Goal: Task Accomplishment & Management: Manage account settings

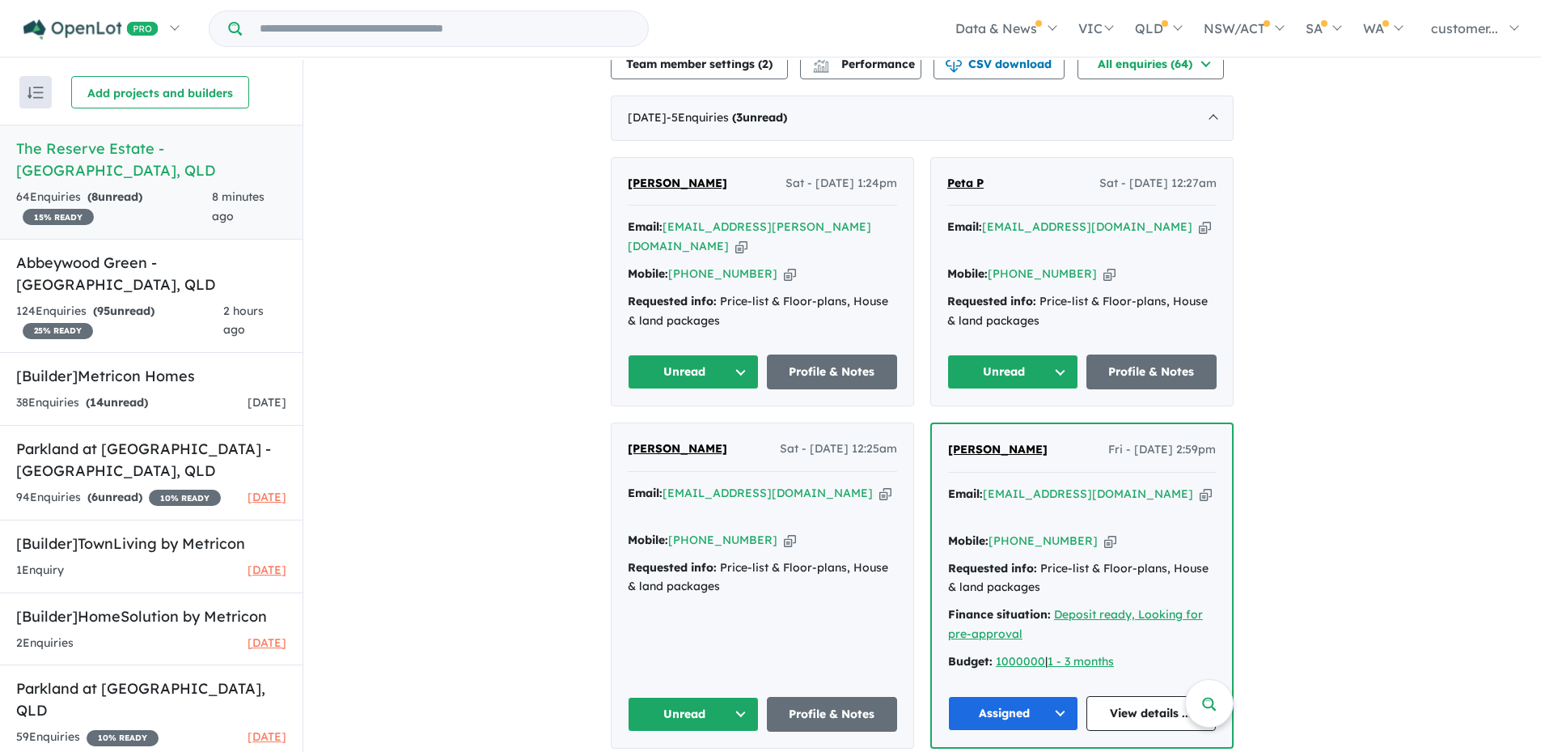
scroll to position [404, 0]
drag, startPoint x: 1492, startPoint y: 414, endPoint x: 1467, endPoint y: 414, distance: 25.1
click at [1492, 414] on div "View 5 projects in your account The Reserve Estate - Eight Mile Plains 15 % REA…" at bounding box center [922, 649] width 1238 height 1988
drag, startPoint x: 1120, startPoint y: 227, endPoint x: 656, endPoint y: 5, distance: 514.5
click at [1199, 226] on icon "button" at bounding box center [1205, 227] width 12 height 17
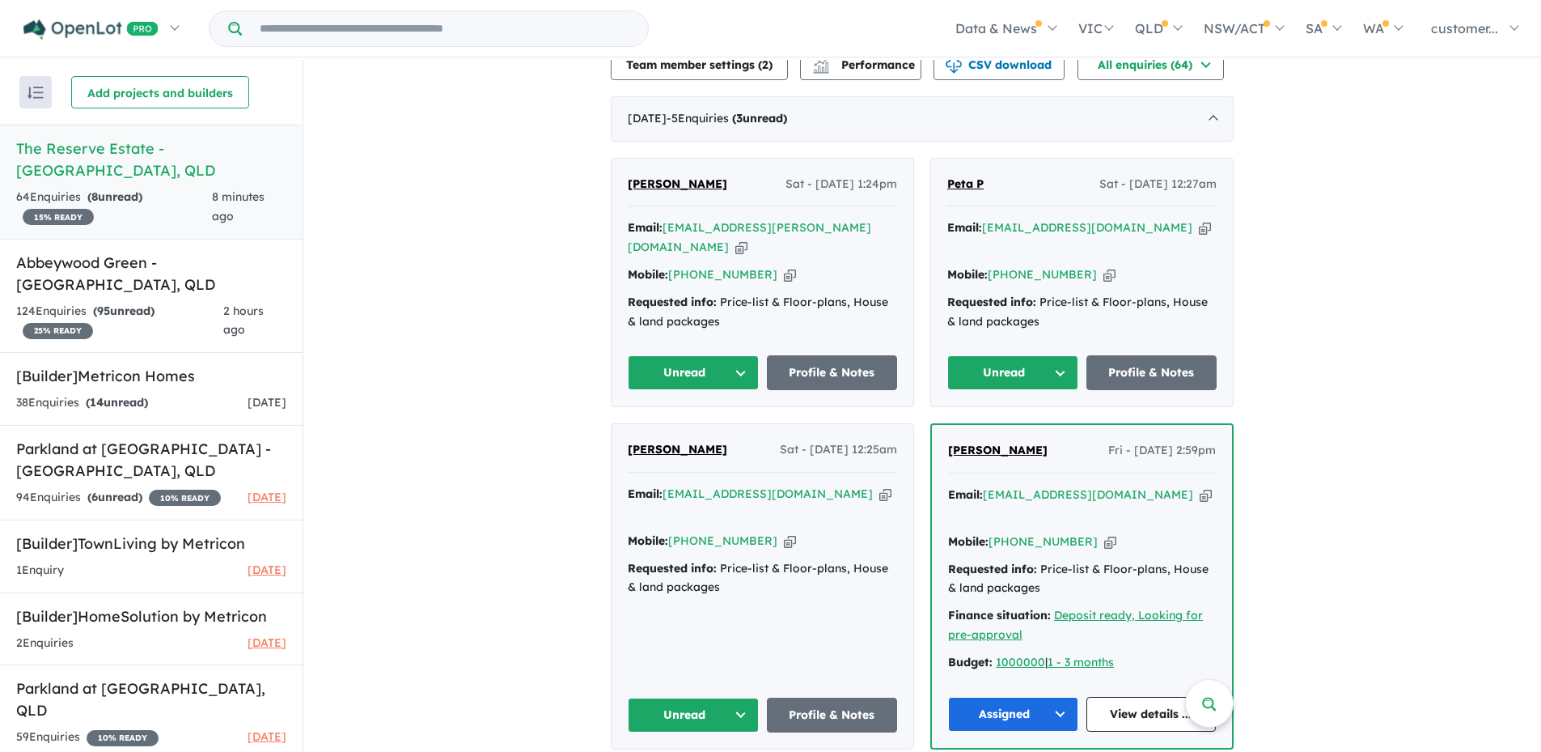
click at [1034, 367] on button "Unread" at bounding box center [1012, 372] width 131 height 35
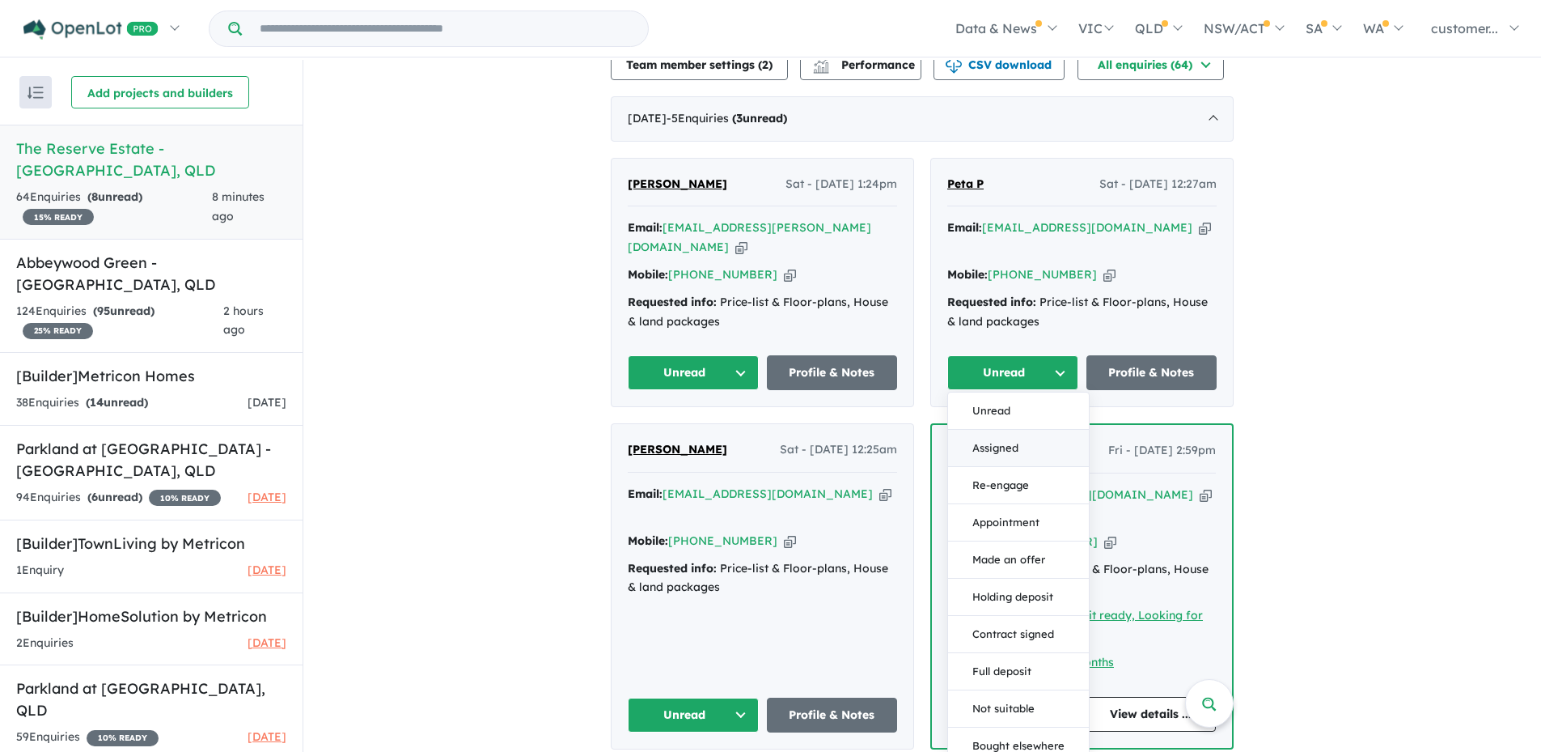
click at [999, 430] on button "Assigned" at bounding box center [1018, 448] width 141 height 37
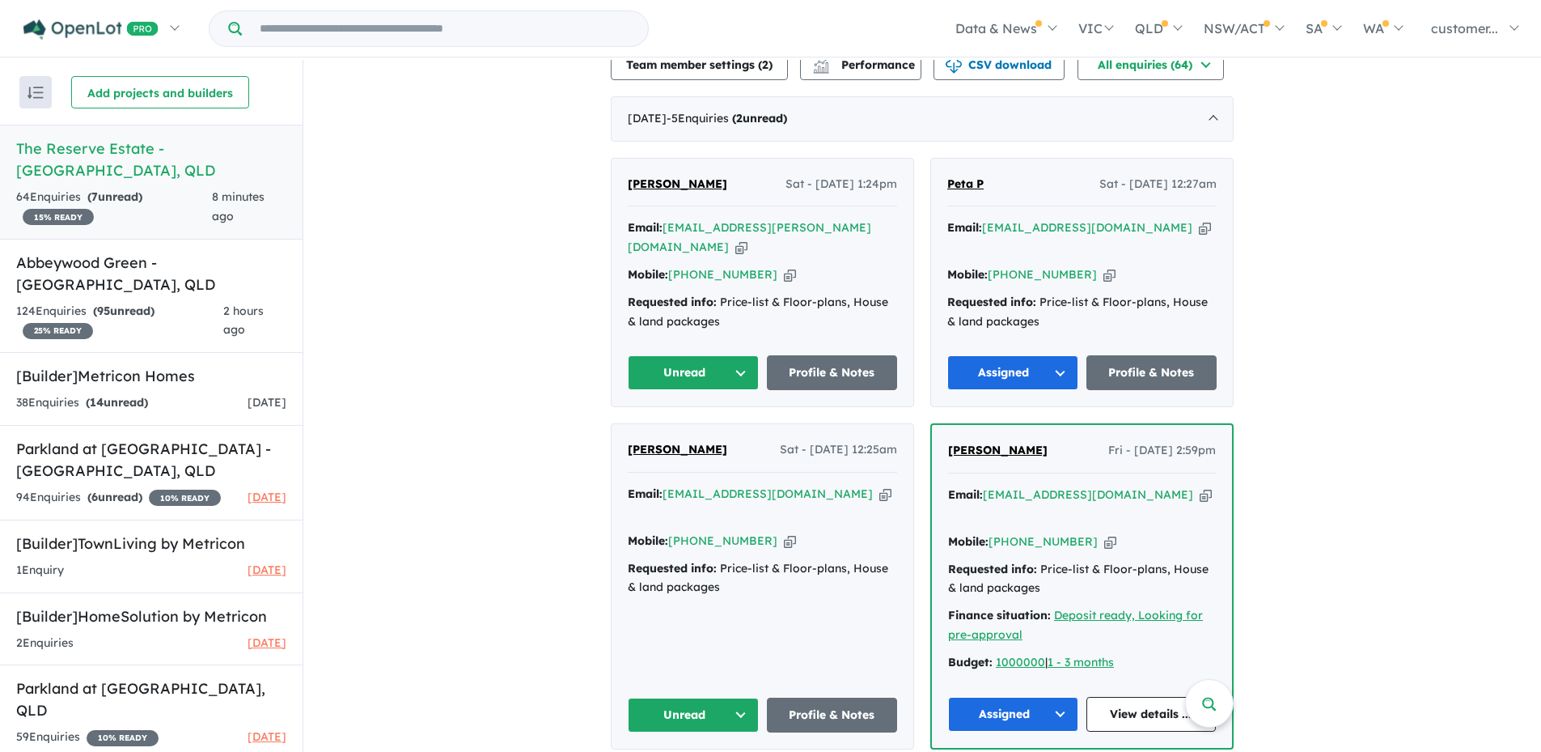
click at [879, 485] on icon "button" at bounding box center [885, 493] width 12 height 17
click at [745, 355] on button "Unread" at bounding box center [693, 372] width 131 height 35
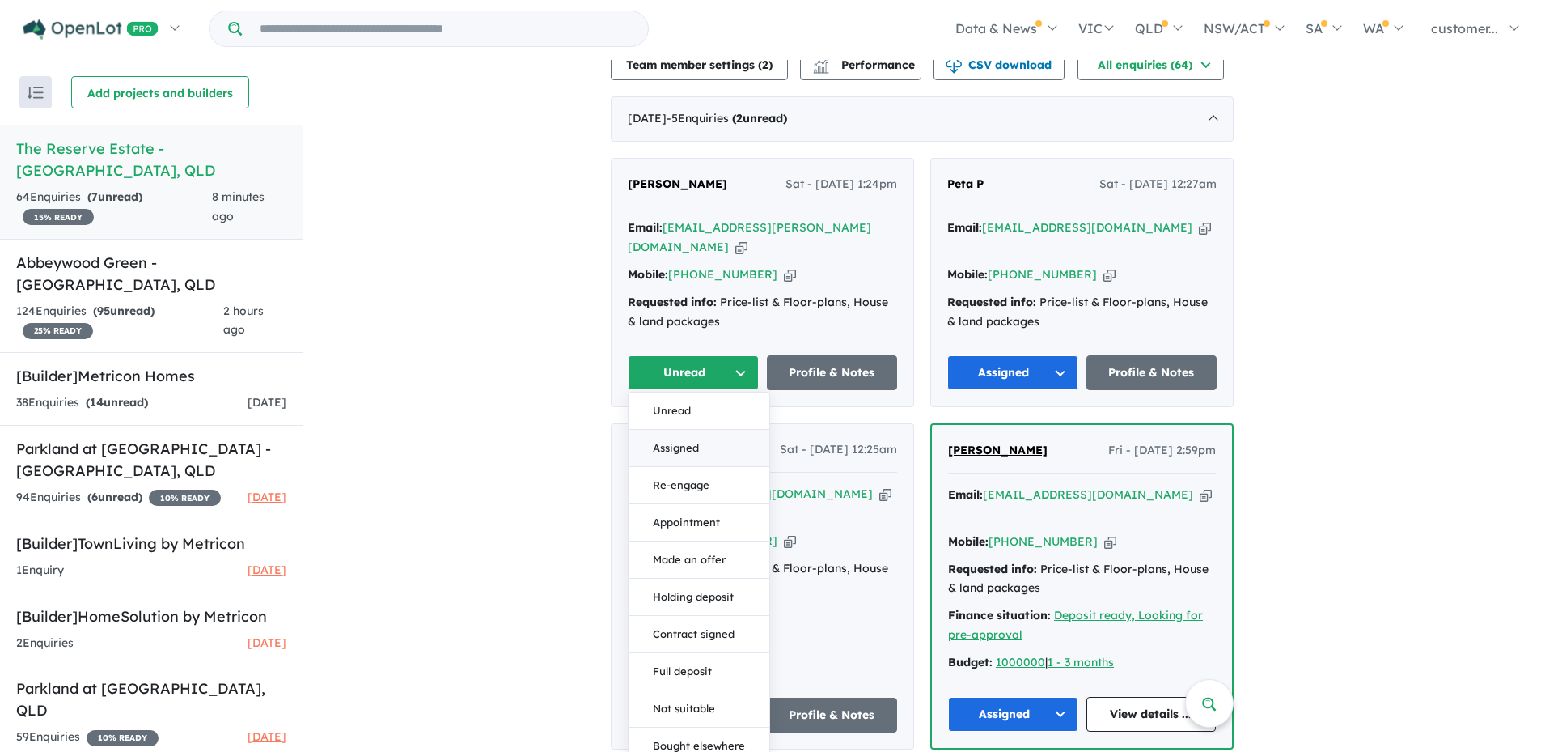
click at [690, 433] on button "Assigned" at bounding box center [699, 448] width 141 height 37
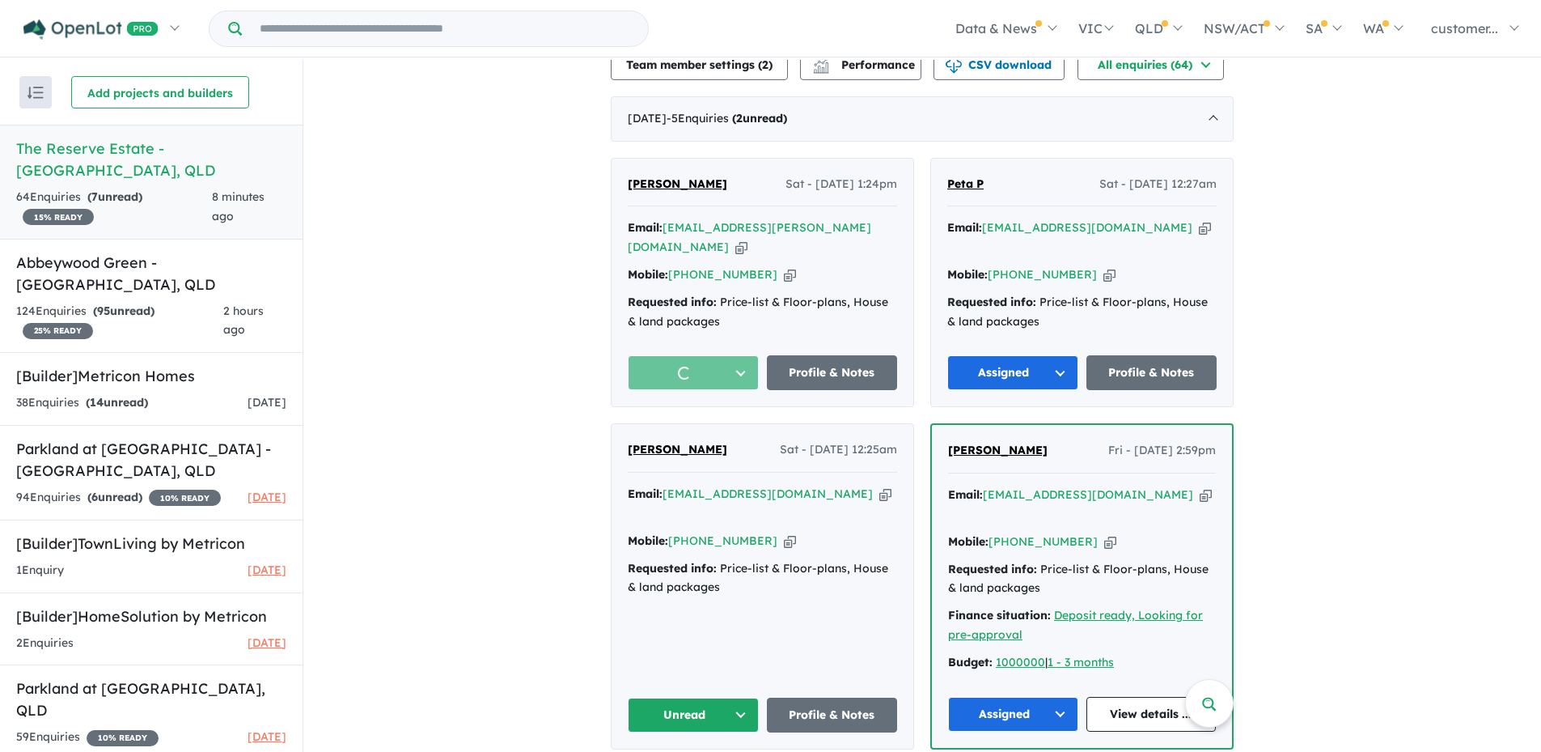
drag, startPoint x: 545, startPoint y: 400, endPoint x: 556, endPoint y: 400, distance: 10.5
click at [544, 400] on div "View 5 projects in your account The Reserve Estate - Eight Mile Plains 15 % REA…" at bounding box center [922, 649] width 1238 height 1988
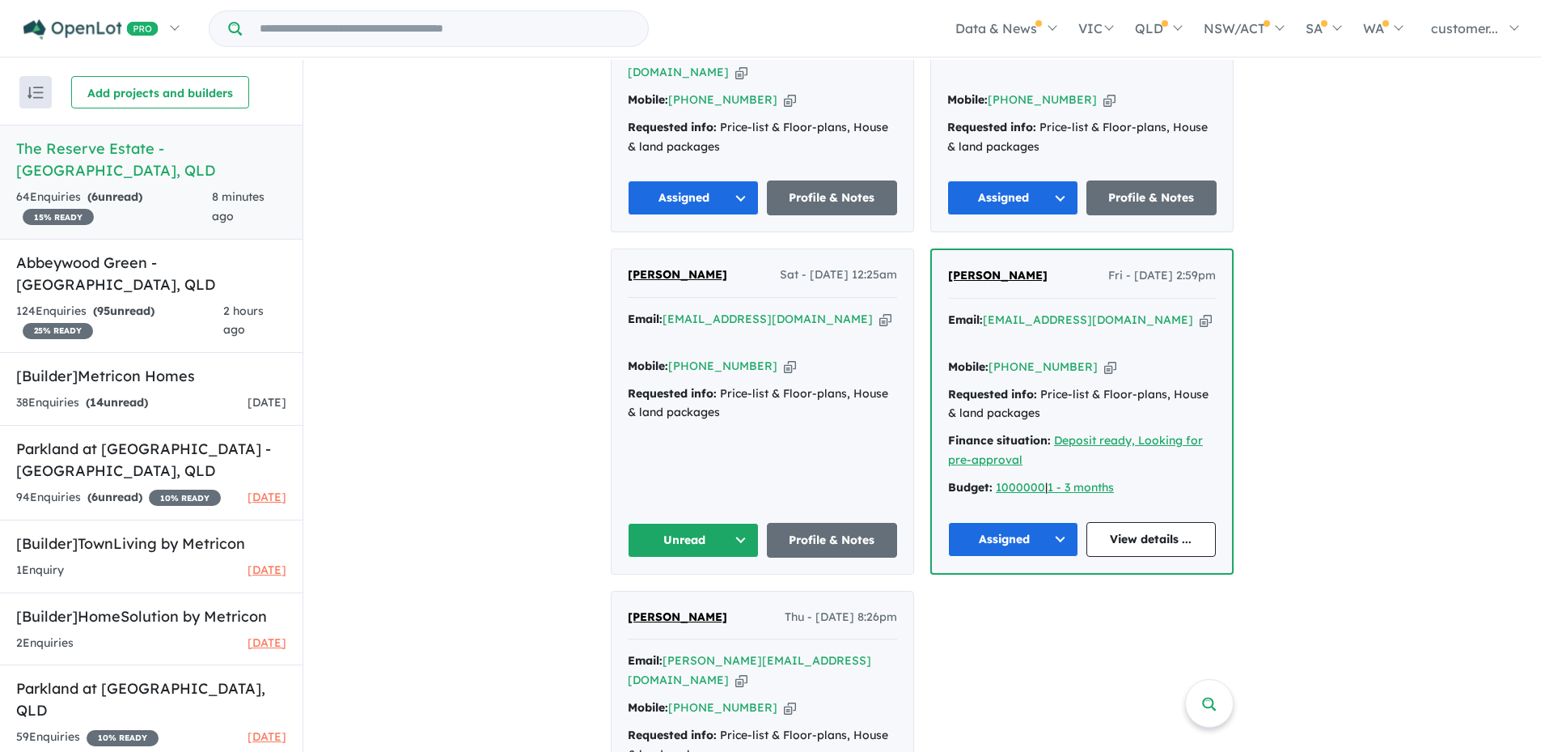
scroll to position [647, 0]
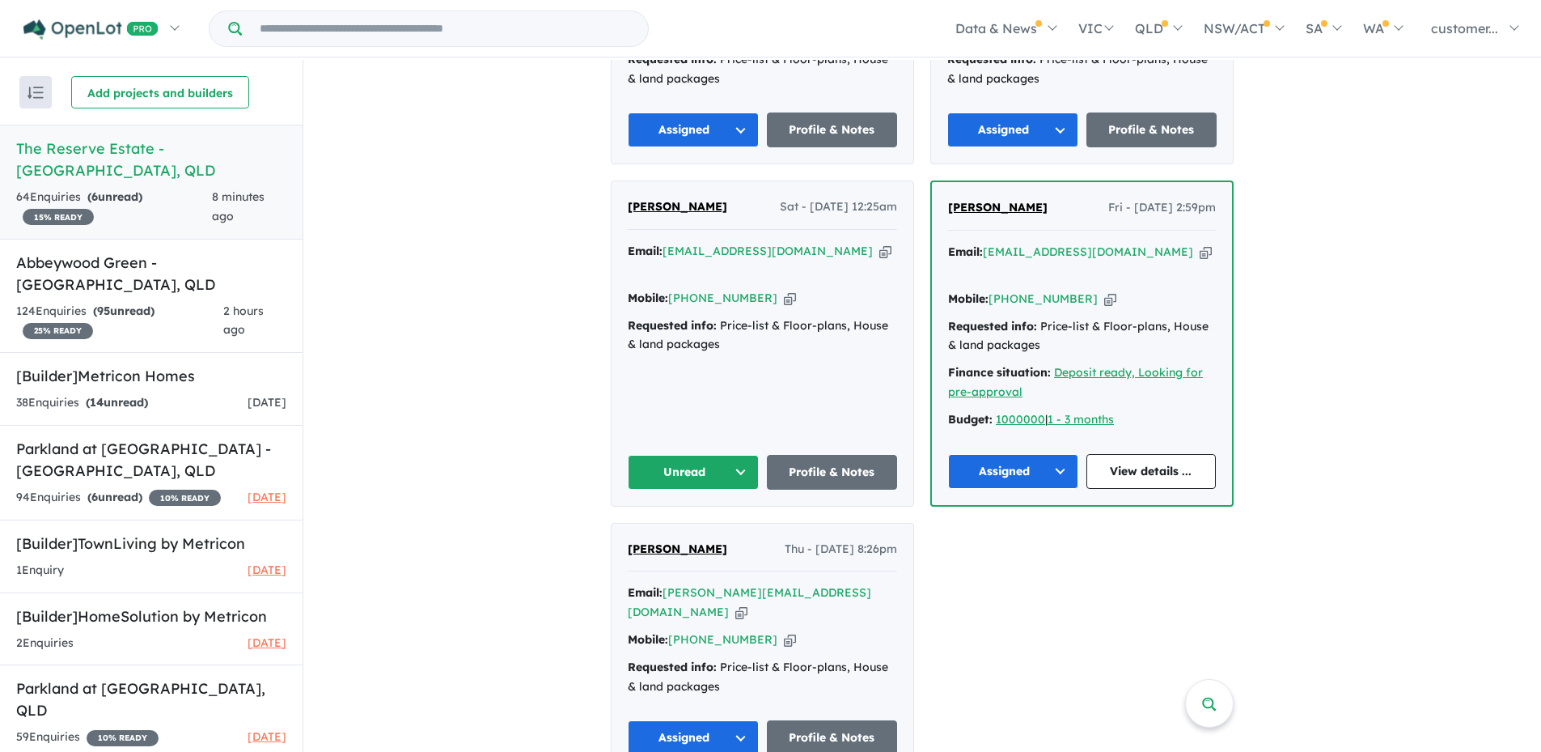
click at [695, 455] on button "Unread" at bounding box center [693, 472] width 131 height 35
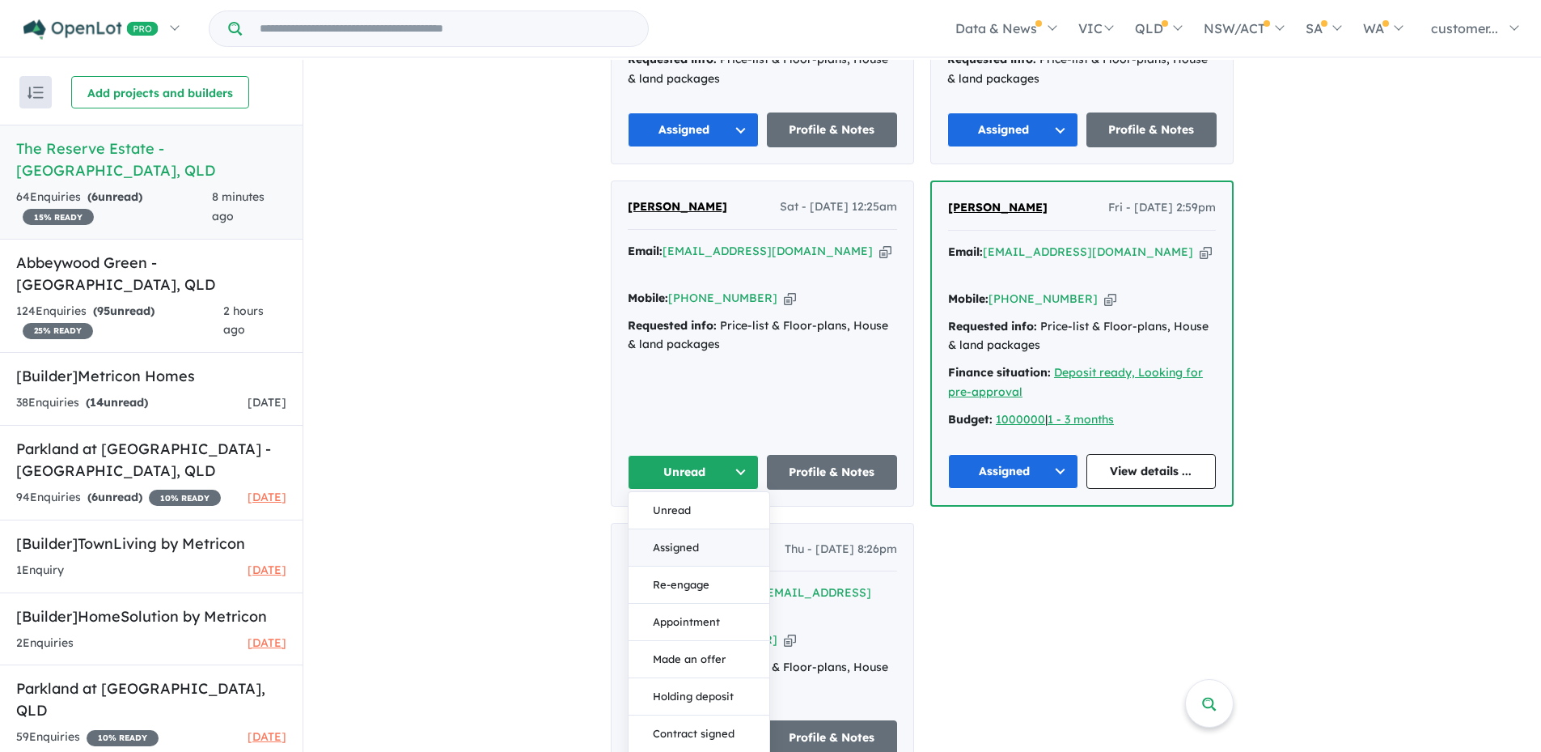
click at [683, 529] on button "Assigned" at bounding box center [699, 547] width 141 height 37
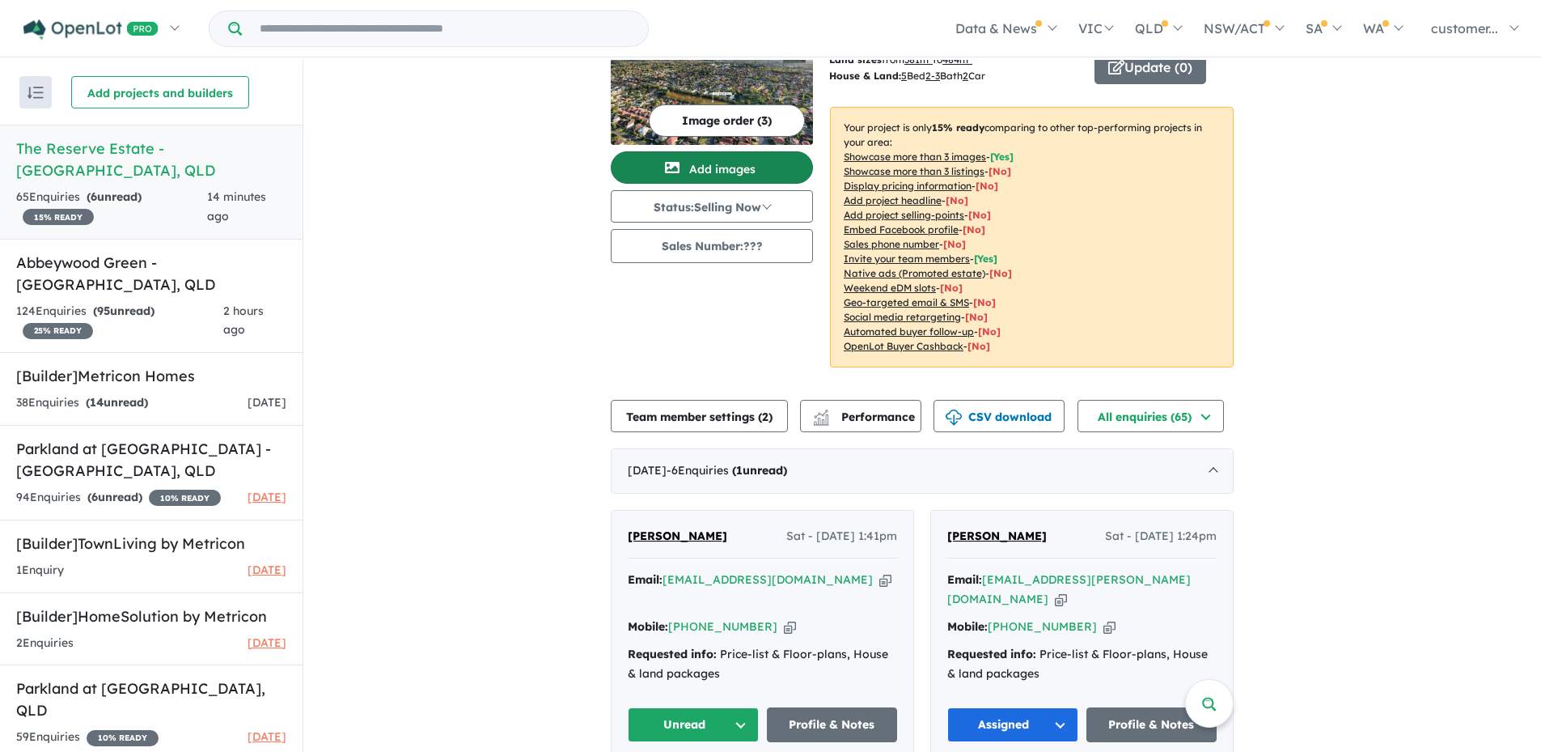
scroll to position [81, 0]
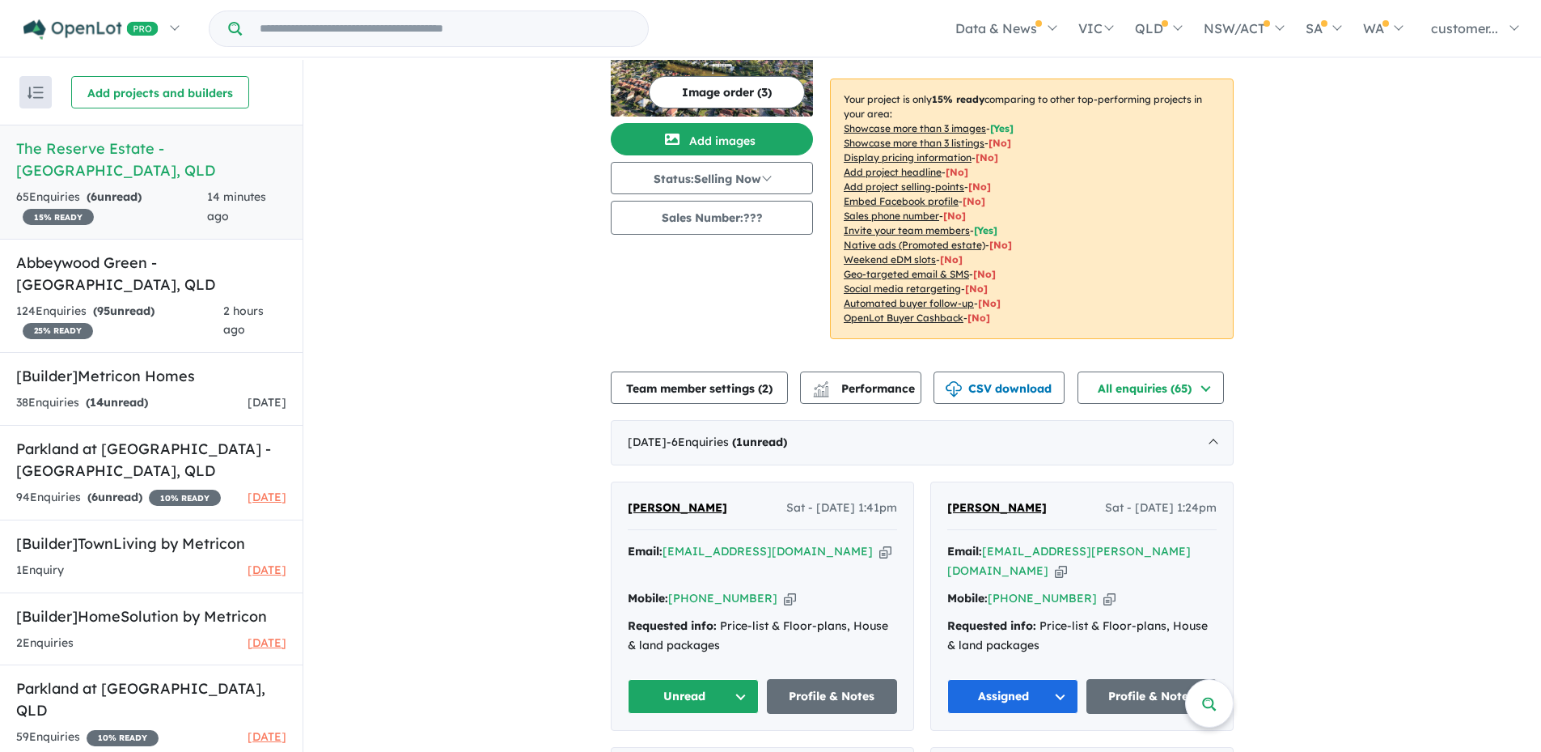
click at [675, 680] on button "Unread" at bounding box center [693, 696] width 131 height 35
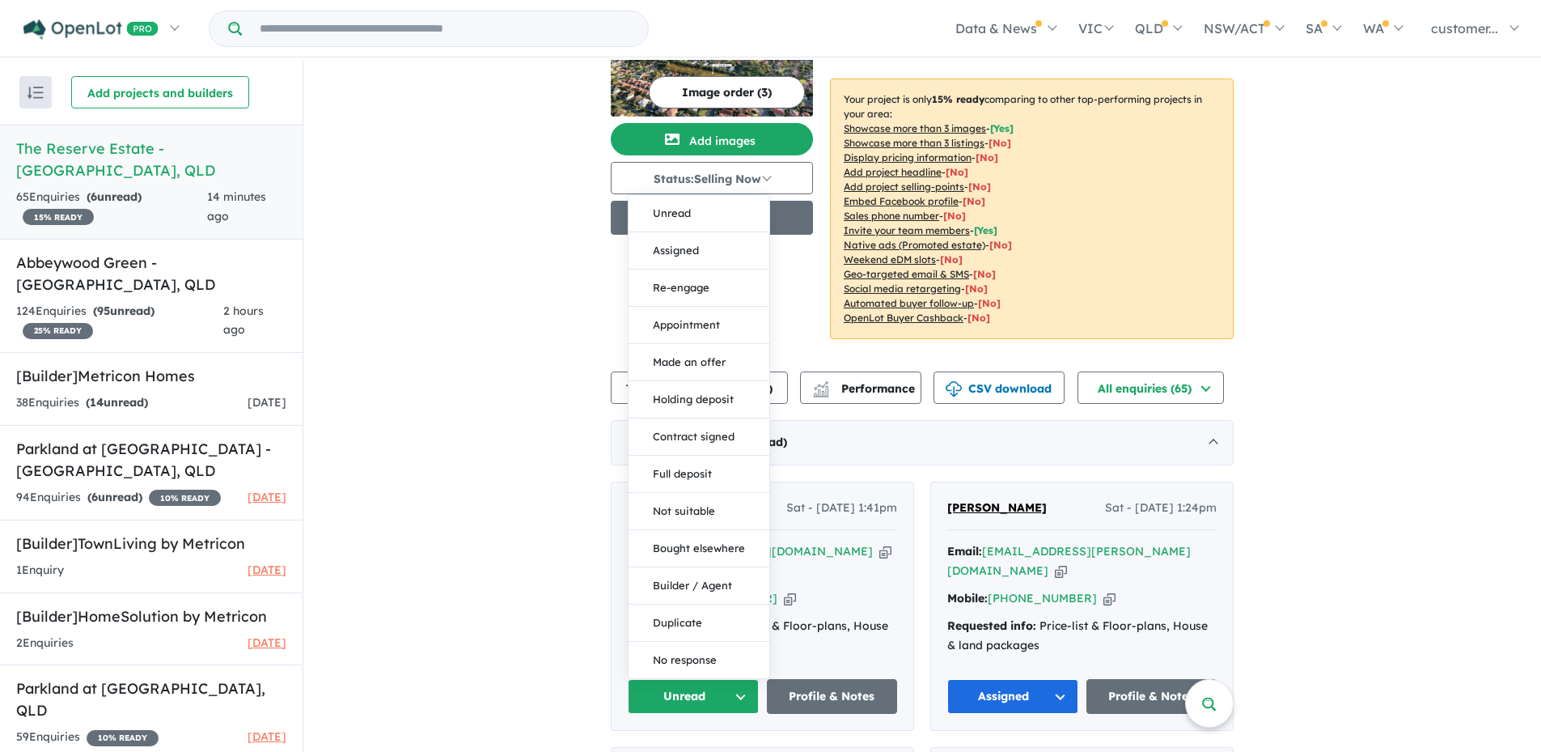
click at [672, 232] on button "Assigned" at bounding box center [699, 250] width 141 height 37
